Goal: Manage account settings

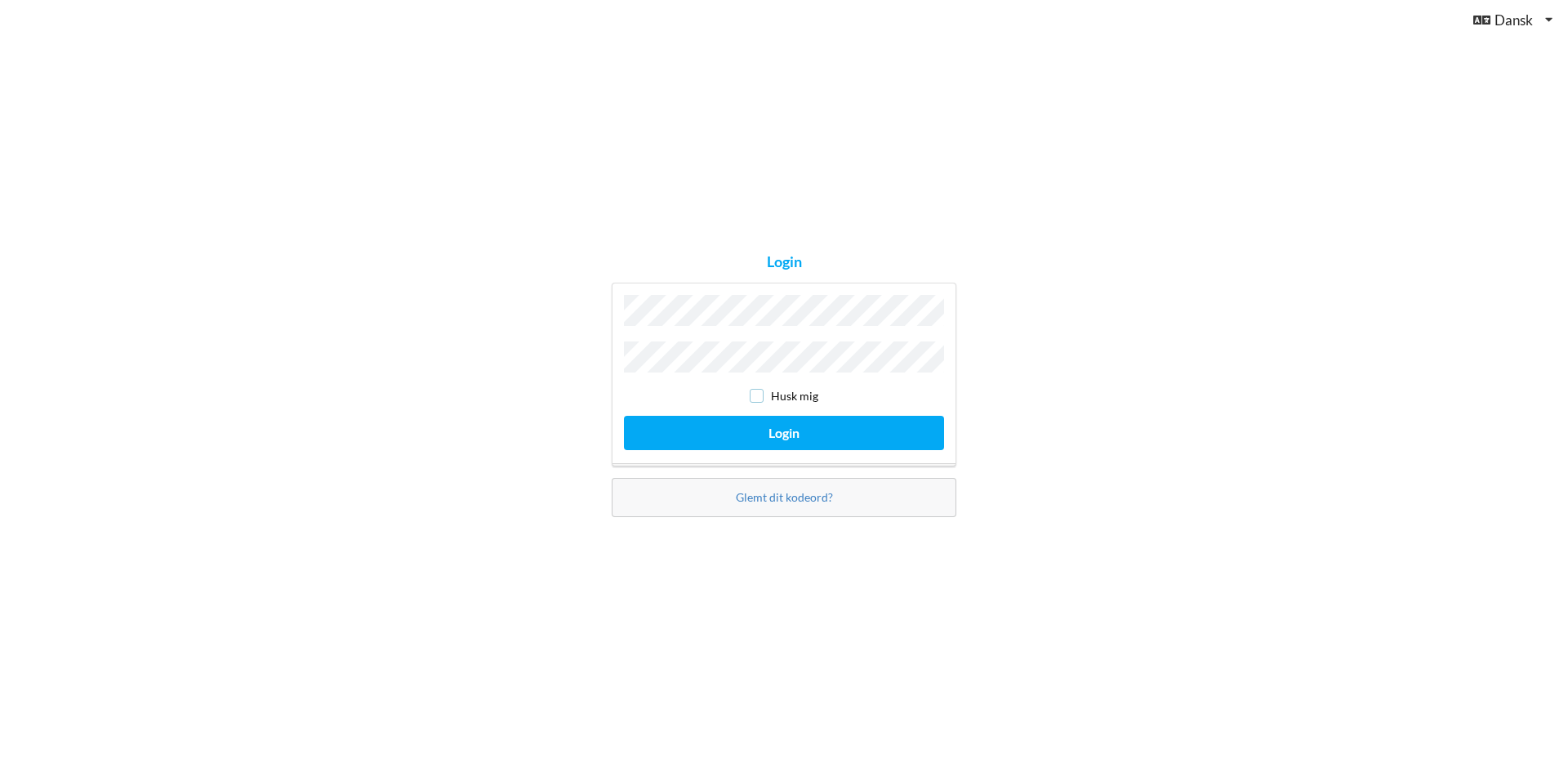
click at [762, 389] on input "checkbox" at bounding box center [757, 395] width 14 height 14
checkbox input "true"
click at [762, 426] on button "Login" at bounding box center [784, 433] width 320 height 34
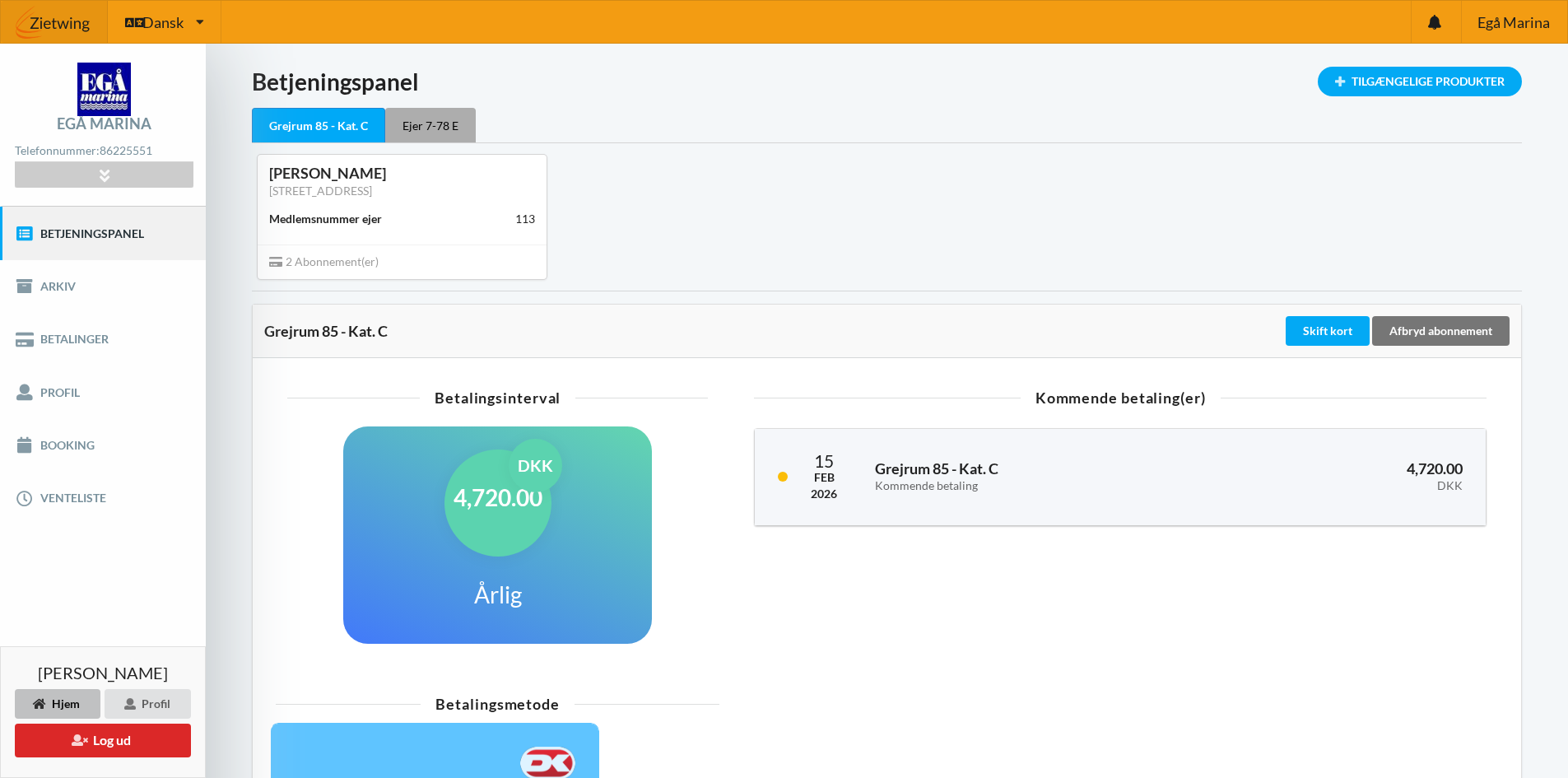
click at [421, 120] on div "Ejer 7-78 E" at bounding box center [430, 125] width 90 height 34
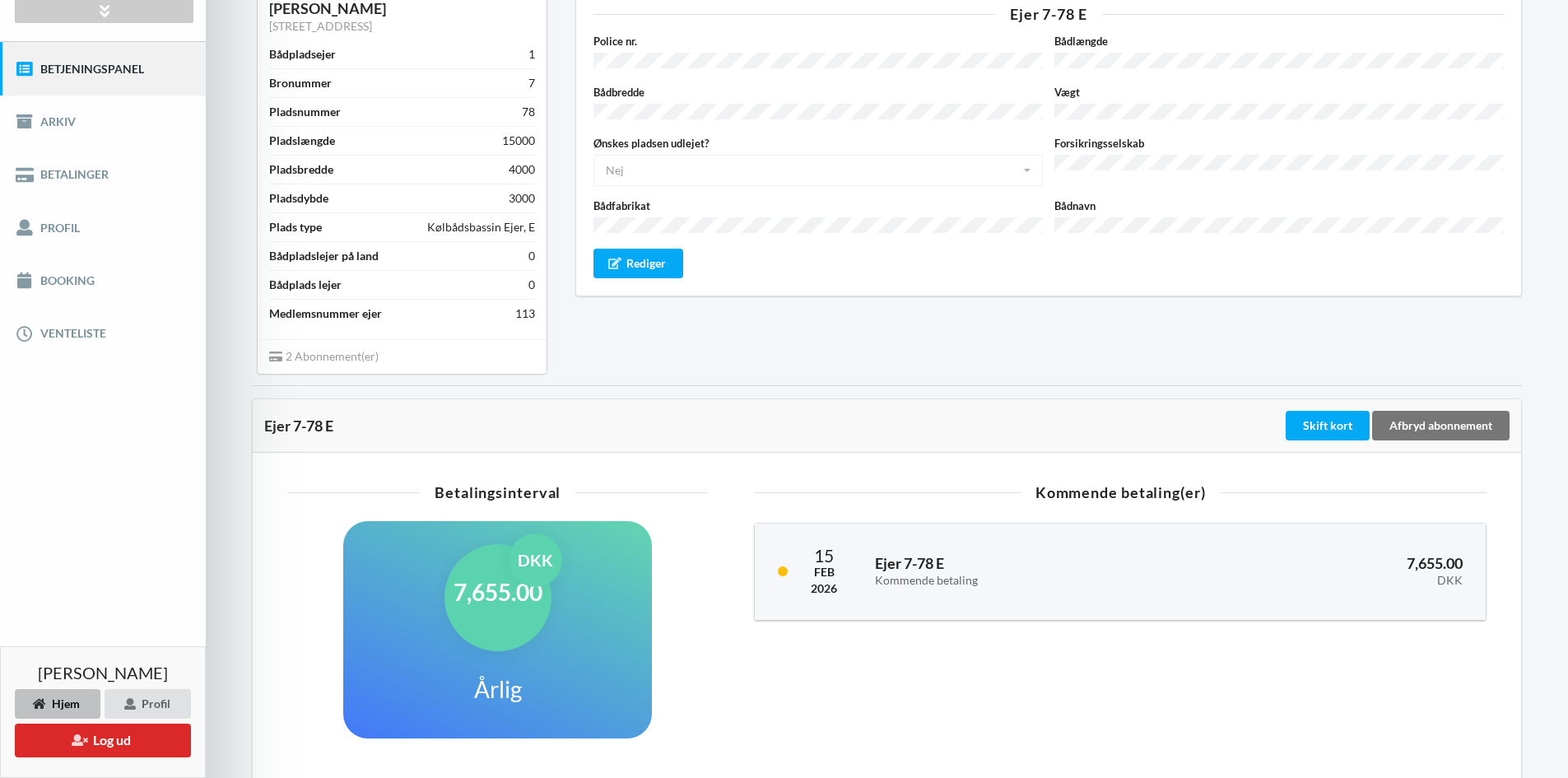
scroll to position [83, 0]
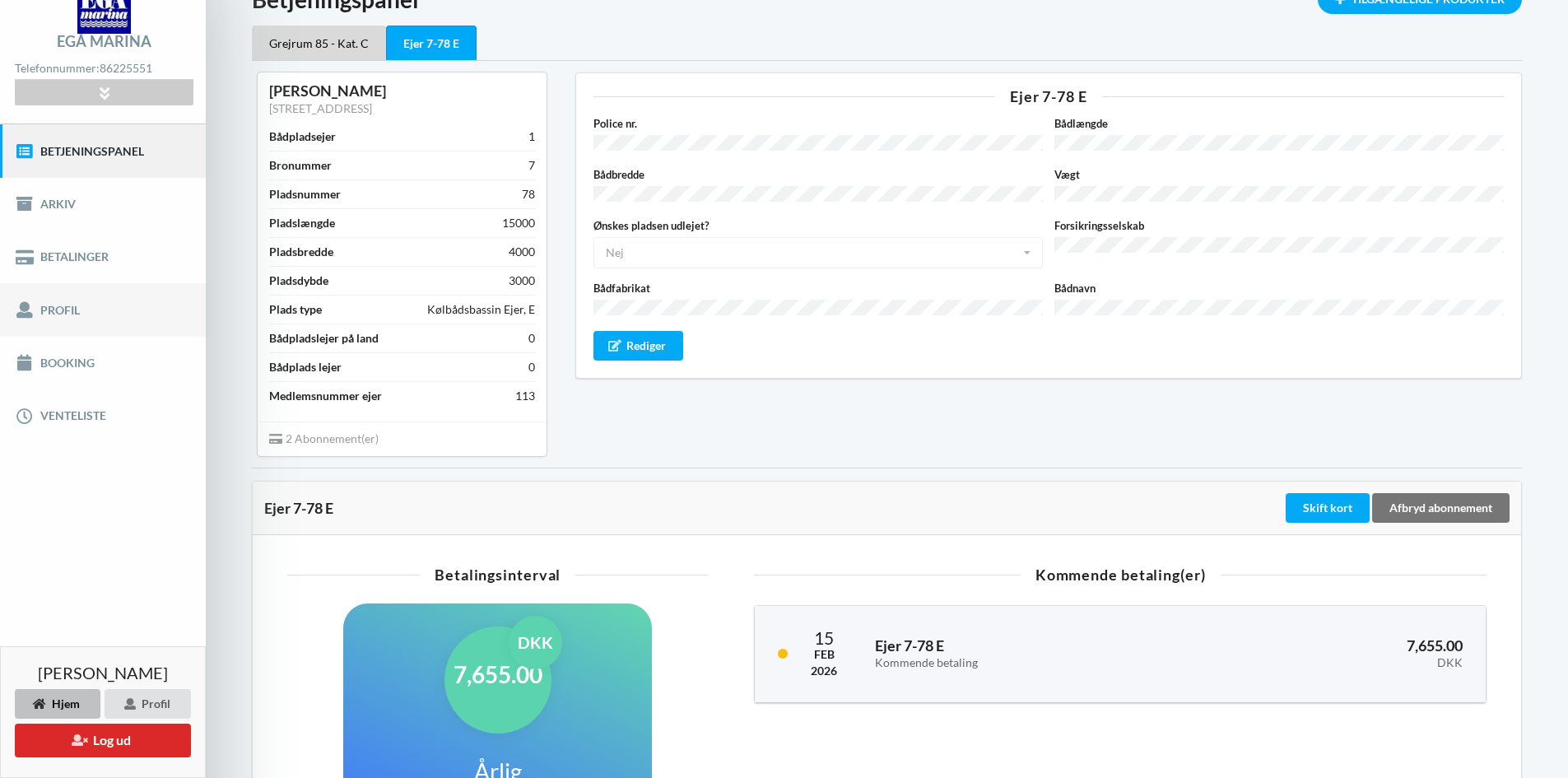
click at [58, 303] on link "Profil" at bounding box center [102, 310] width 206 height 53
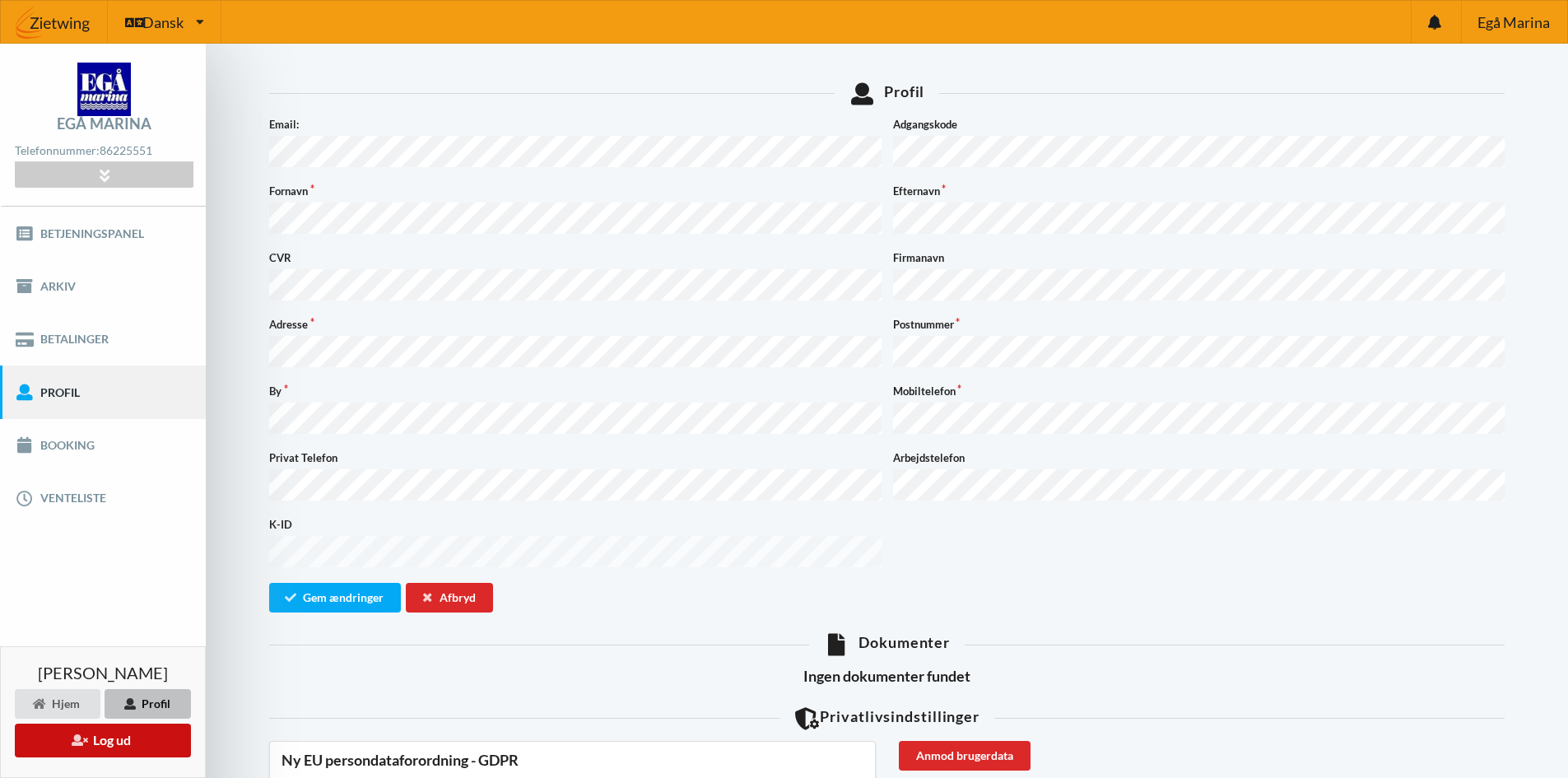
click at [84, 740] on icon at bounding box center [79, 739] width 15 height 11
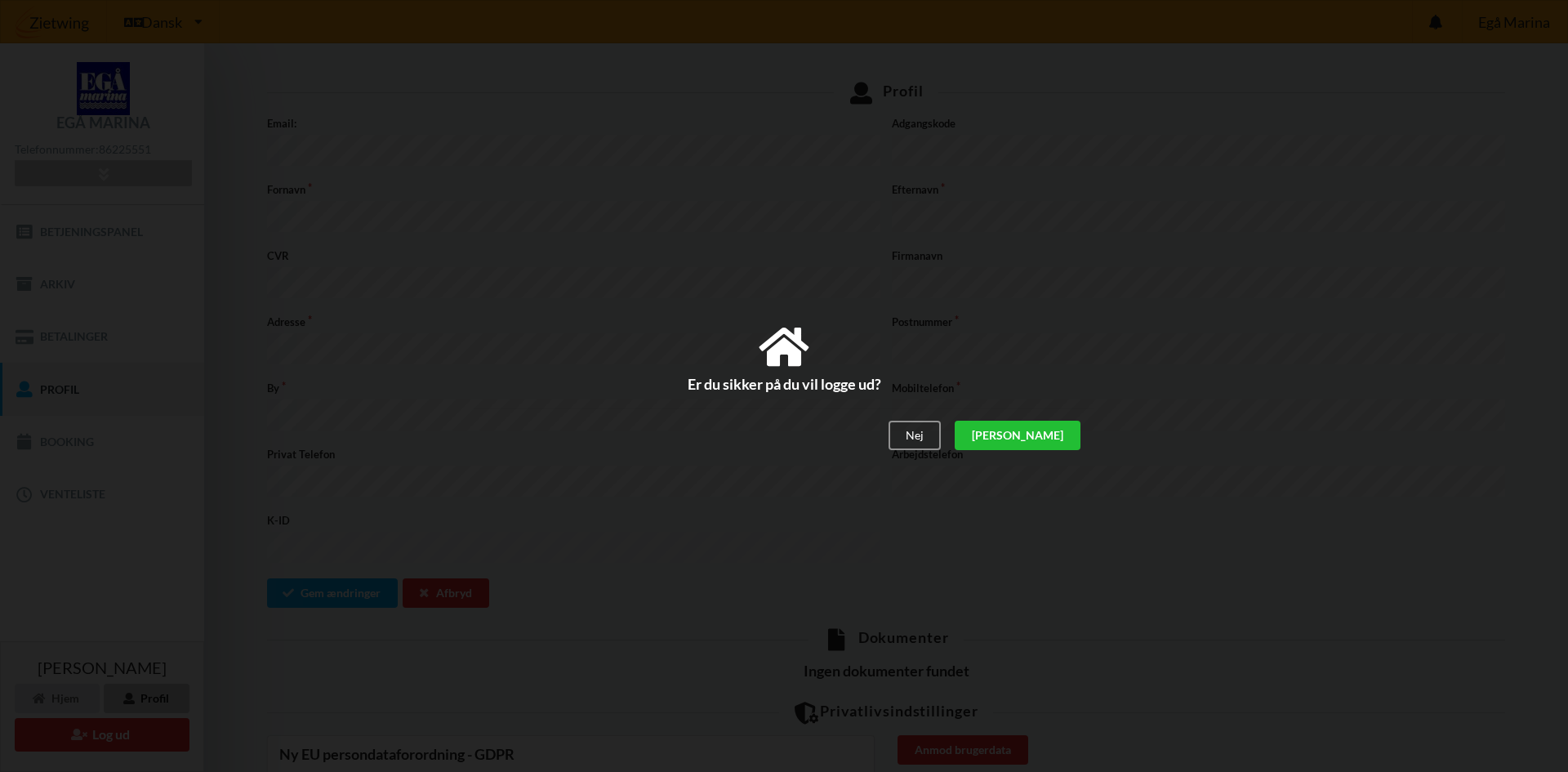
click at [1048, 427] on div "[PERSON_NAME]" at bounding box center [1017, 435] width 126 height 29
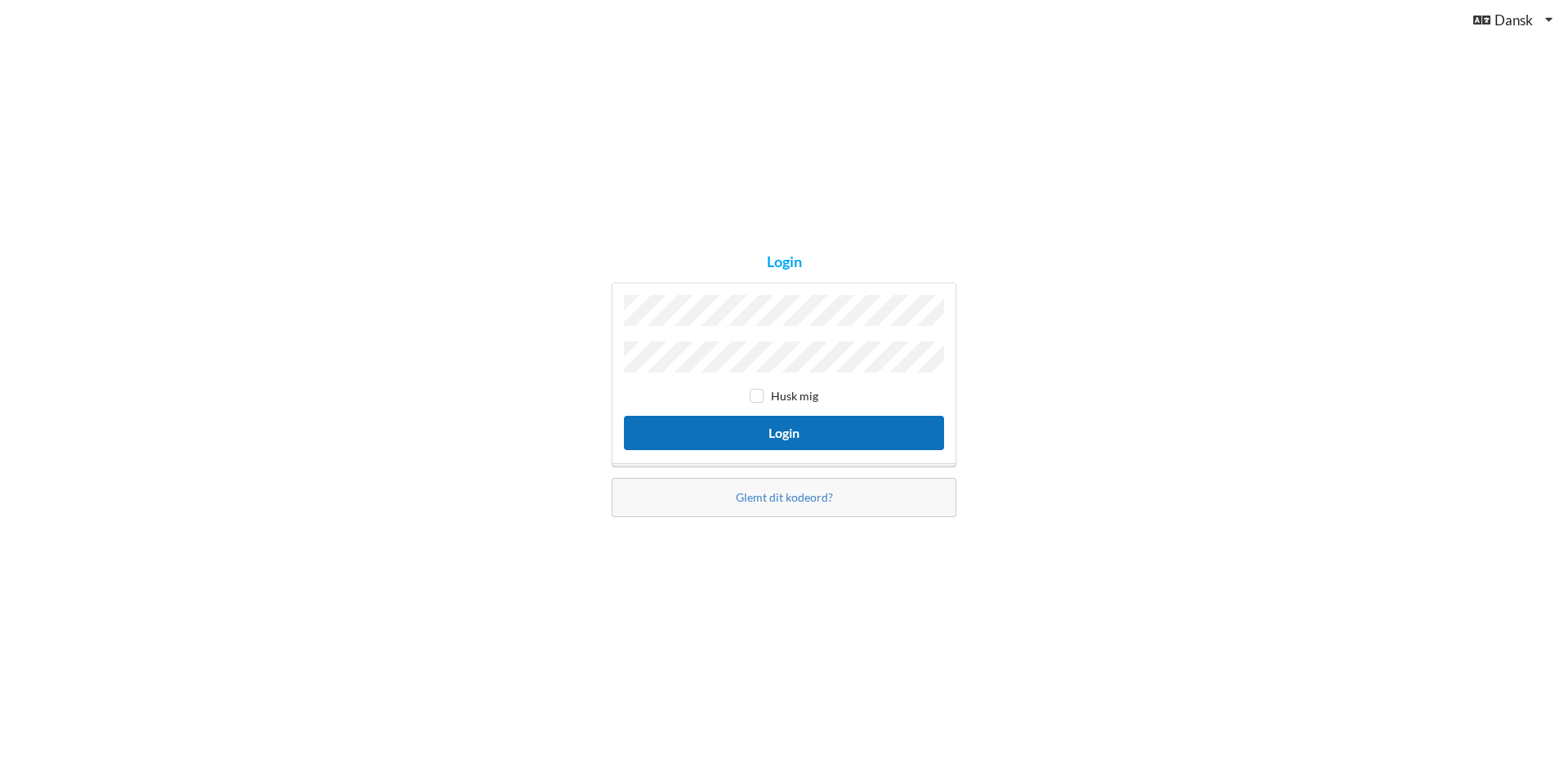
click at [739, 432] on button "Login" at bounding box center [784, 433] width 320 height 34
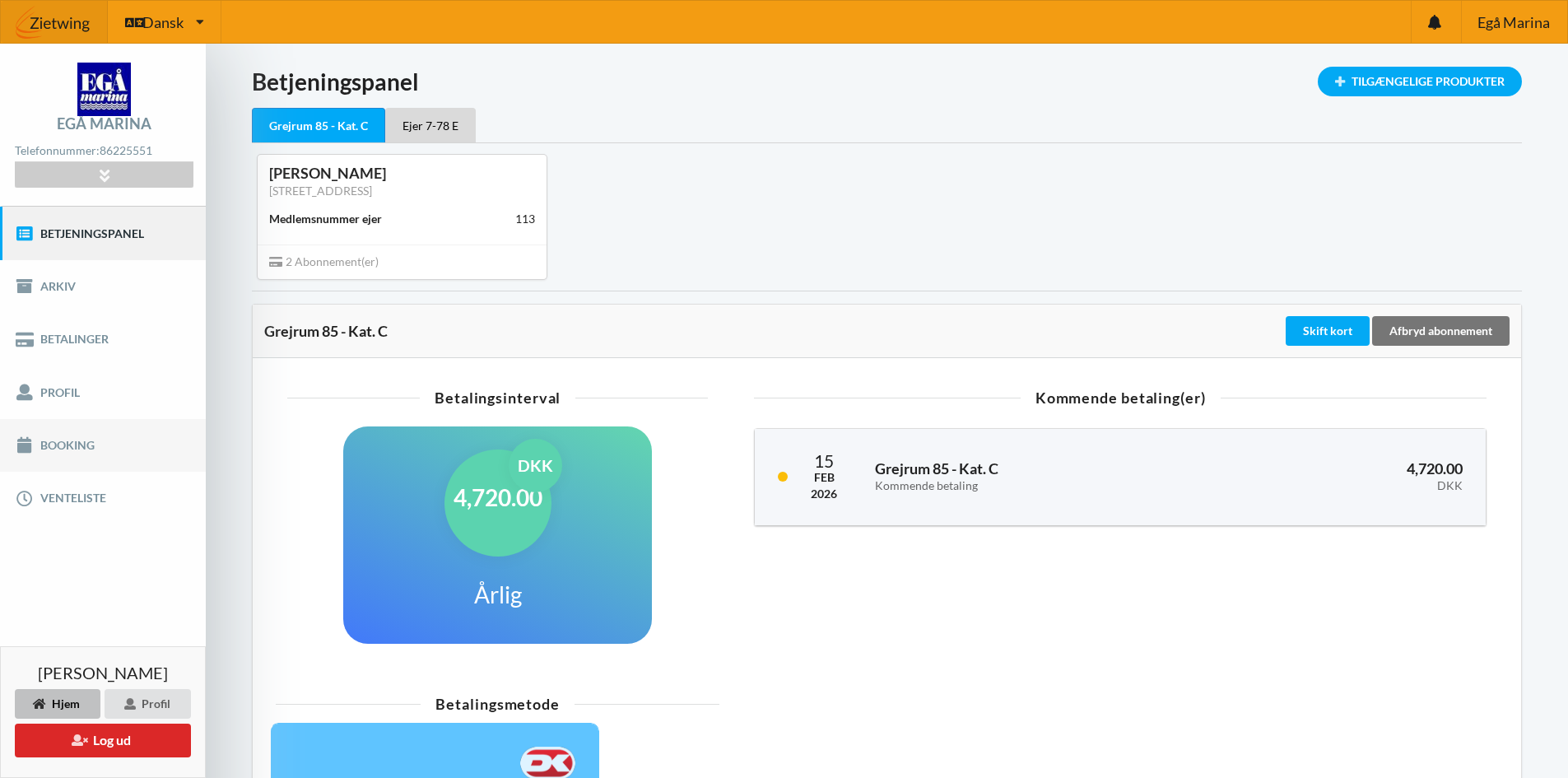
click at [71, 443] on link "Booking" at bounding box center [102, 446] width 206 height 53
